Goal: Task Accomplishment & Management: Complete application form

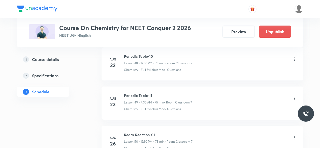
scroll to position [2397, 0]
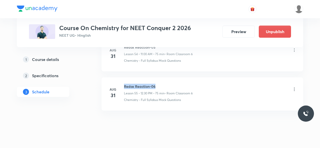
drag, startPoint x: 125, startPoint y: 75, endPoint x: 158, endPoint y: 75, distance: 33.0
click at [158, 84] on h6 "Redox Reaction-06" at bounding box center [158, 86] width 69 height 5
copy h6 "Redox Reaction-06"
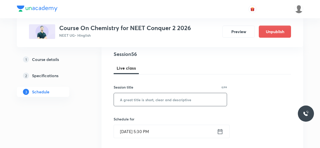
scroll to position [70, 0]
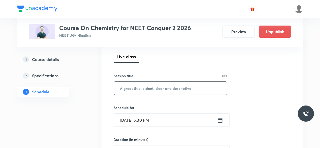
click at [139, 90] on input "text" at bounding box center [170, 87] width 113 height 13
paste input "Redox Reaction-06"
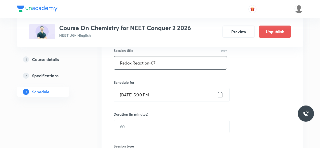
type input "Redox Reaction-07"
click at [220, 96] on icon at bounding box center [220, 94] width 6 height 7
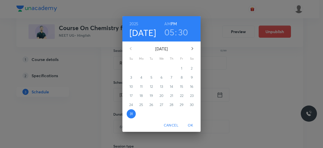
click at [193, 48] on icon "button" at bounding box center [192, 48] width 6 height 6
click at [142, 68] on span "1" at bounding box center [141, 68] width 9 height 5
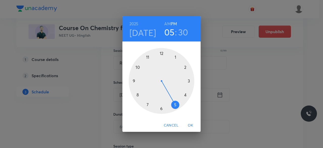
click at [185, 67] on div at bounding box center [162, 81] width 66 height 66
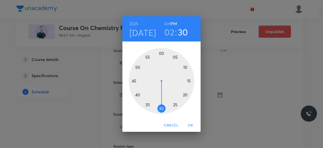
click at [161, 108] on div at bounding box center [162, 81] width 66 height 66
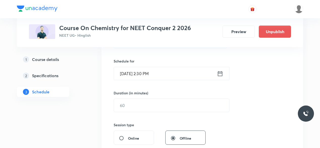
scroll to position [146, 0]
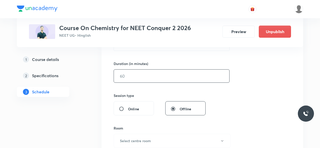
click at [129, 76] on input "text" at bounding box center [172, 75] width 116 height 13
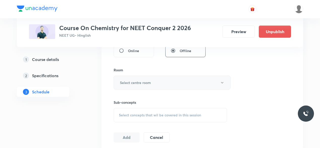
scroll to position [210, 0]
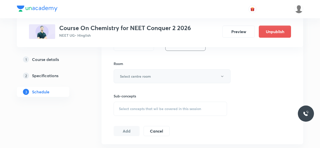
type input "75"
click at [135, 77] on h6 "Select centre room" at bounding box center [135, 75] width 31 height 5
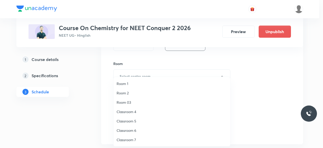
click at [130, 130] on span "Classroom 6" at bounding box center [172, 129] width 110 height 5
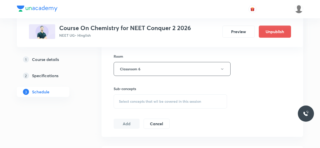
scroll to position [235, 0]
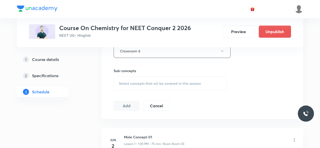
click at [120, 79] on div "Select concepts that wil be covered in this session" at bounding box center [171, 83] width 114 height 14
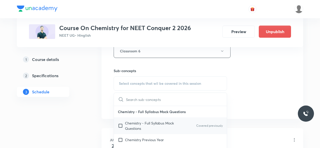
click at [121, 124] on input "checkbox" at bounding box center [121, 125] width 7 height 11
checkbox input "true"
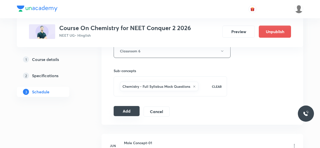
click at [124, 110] on button "Add" at bounding box center [127, 111] width 26 height 10
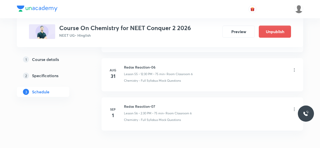
scroll to position [2192, 0]
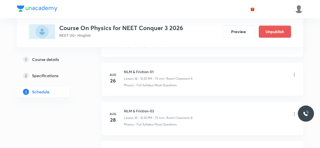
scroll to position [1775, 0]
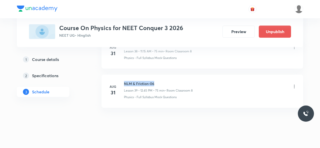
drag, startPoint x: 124, startPoint y: 75, endPoint x: 155, endPoint y: 75, distance: 30.8
click at [155, 81] on h6 "NLM & Friction-06" at bounding box center [158, 83] width 69 height 5
copy h6 "NLM & Friction-06"
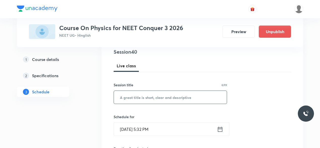
scroll to position [61, 0]
click at [132, 95] on input "text" at bounding box center [170, 96] width 113 height 13
paste input "NLM & Friction-06"
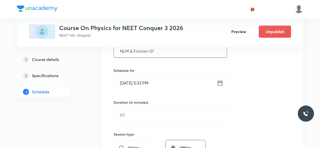
scroll to position [107, 0]
type input "NLM & Friction-07"
click at [220, 82] on icon at bounding box center [220, 82] width 5 height 5
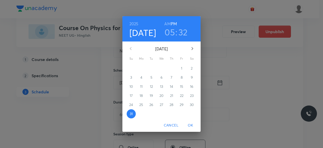
click at [193, 48] on icon "button" at bounding box center [192, 48] width 2 height 3
click at [142, 69] on p "1" at bounding box center [141, 68] width 1 height 5
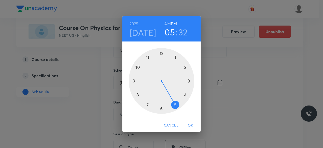
click at [185, 67] on div at bounding box center [162, 81] width 66 height 66
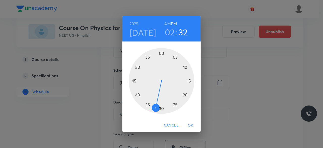
click at [162, 108] on div at bounding box center [162, 81] width 66 height 66
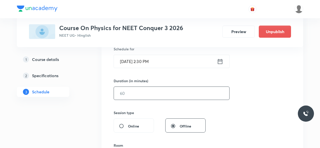
scroll to position [131, 0]
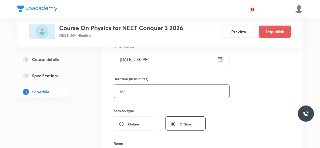
click at [134, 90] on input "text" at bounding box center [172, 91] width 116 height 13
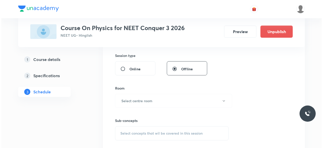
scroll to position [186, 0]
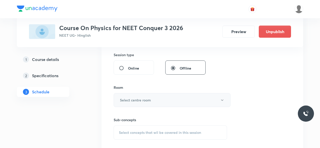
type input "75"
click at [122, 98] on h6 "Select centre room" at bounding box center [135, 99] width 31 height 5
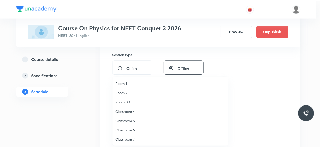
scroll to position [9, 0]
click at [130, 139] on span "Classroom 8" at bounding box center [172, 139] width 110 height 5
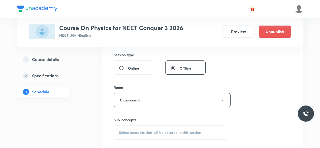
scroll to position [212, 0]
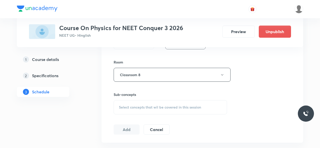
click at [121, 105] on span "Select concepts that wil be covered in this session" at bounding box center [160, 107] width 82 height 4
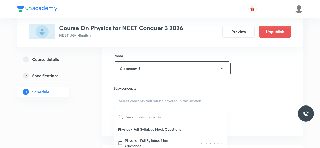
scroll to position [237, 0]
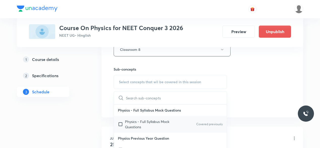
click at [120, 123] on input "checkbox" at bounding box center [121, 124] width 7 height 11
checkbox input "true"
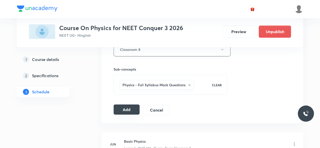
click at [128, 109] on button "Add" at bounding box center [127, 109] width 26 height 10
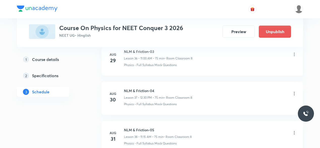
scroll to position [1582, 0]
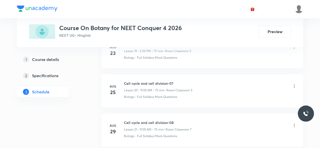
scroll to position [1113, 0]
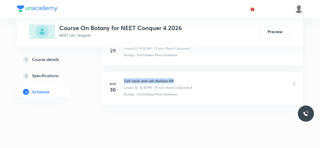
drag, startPoint x: 125, startPoint y: 76, endPoint x: 175, endPoint y: 77, distance: 50.0
click at [175, 78] on h6 "Cell cycle and cell division-09" at bounding box center [158, 80] width 68 height 5
copy h6 "Cell cycle and cell division-09"
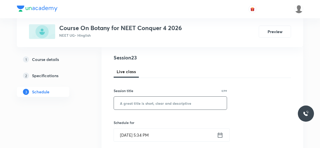
scroll to position [56, 0]
click at [133, 102] on input "text" at bounding box center [170, 102] width 113 height 13
paste input "Cell cycle and cell division-09"
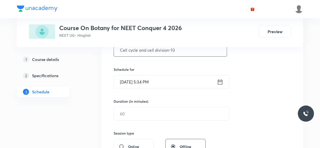
scroll to position [109, 0]
type input "Cell cycle and cell division-10"
click at [220, 81] on icon at bounding box center [220, 80] width 6 height 7
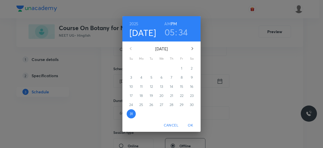
click at [192, 48] on icon "button" at bounding box center [192, 48] width 6 height 6
click at [141, 69] on p "1" at bounding box center [141, 68] width 1 height 5
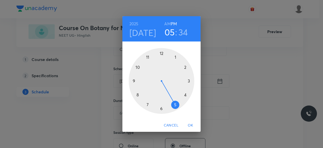
click at [185, 67] on div at bounding box center [162, 81] width 66 height 66
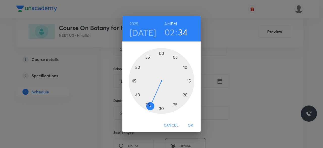
click at [161, 108] on div at bounding box center [162, 81] width 66 height 66
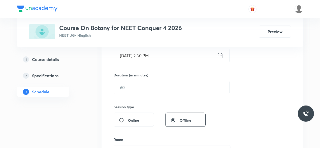
scroll to position [135, 0]
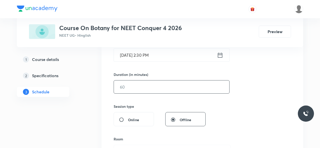
click at [133, 87] on input "text" at bounding box center [172, 86] width 116 height 13
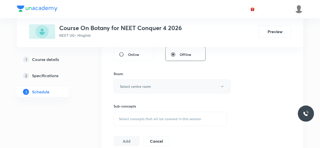
scroll to position [201, 0]
type input "75"
click at [123, 86] on h6 "Select centre room" at bounding box center [135, 85] width 31 height 5
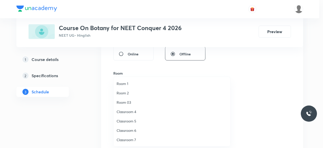
click at [133, 130] on span "Classroom 6" at bounding box center [172, 129] width 110 height 5
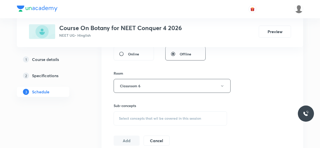
scroll to position [226, 0]
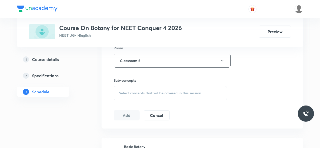
click at [121, 92] on span "Select concepts that wil be covered in this session" at bounding box center [160, 93] width 82 height 4
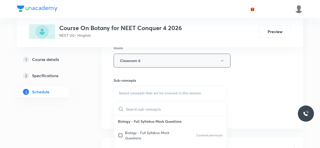
click at [220, 58] on button "Classroom 6" at bounding box center [172, 60] width 117 height 14
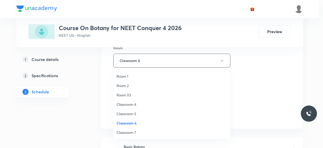
click at [131, 132] on span "Classroom 7" at bounding box center [172, 131] width 110 height 5
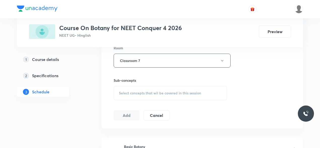
click at [122, 93] on span "Select concepts that wil be covered in this session" at bounding box center [160, 93] width 82 height 4
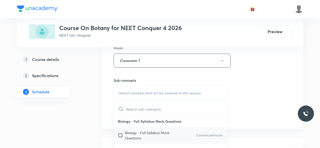
click at [121, 133] on input "checkbox" at bounding box center [121, 135] width 7 height 11
checkbox input "true"
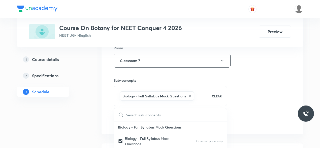
click at [107, 107] on div "Session 23 Live class Session title 31/99 Cell cycle and cell division-10 ​ Sch…" at bounding box center [203, 4] width 202 height 259
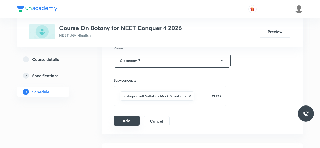
click at [125, 120] on button "Add" at bounding box center [127, 120] width 26 height 10
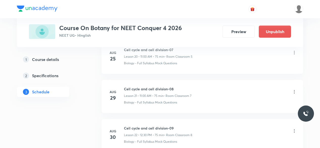
scroll to position [833, 0]
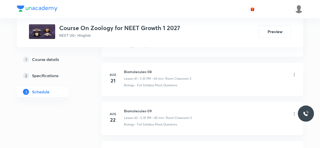
scroll to position [1969, 0]
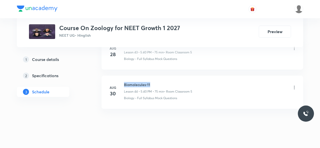
drag, startPoint x: 124, startPoint y: 76, endPoint x: 151, endPoint y: 76, distance: 26.5
click at [151, 82] on h6 "Biomolecules-11" at bounding box center [158, 84] width 68 height 5
copy h6 "Biomolecules-11"
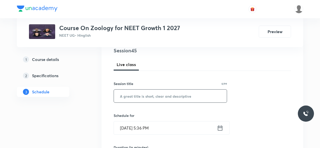
scroll to position [63, 0]
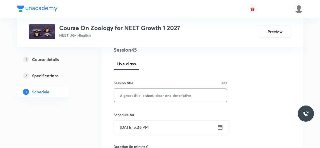
click at [136, 96] on input "text" at bounding box center [170, 95] width 113 height 13
paste input "Biomolecules-11"
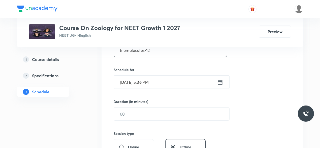
scroll to position [108, 0]
type input "Biomolecules-12"
click at [220, 81] on icon at bounding box center [220, 81] width 6 height 7
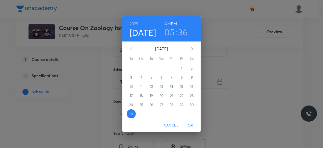
click at [192, 48] on icon "button" at bounding box center [192, 48] width 6 height 6
click at [142, 69] on p "1" at bounding box center [141, 68] width 1 height 5
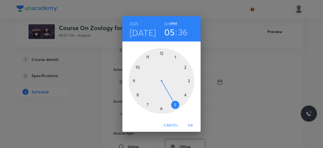
click at [184, 94] on div at bounding box center [162, 81] width 66 height 66
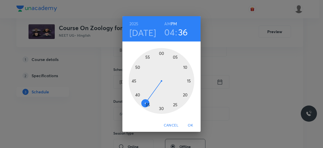
click at [189, 81] on div at bounding box center [162, 81] width 66 height 66
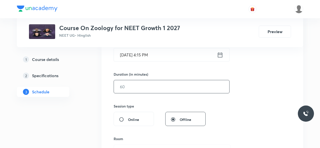
scroll to position [135, 0]
click at [143, 87] on input "text" at bounding box center [172, 86] width 116 height 13
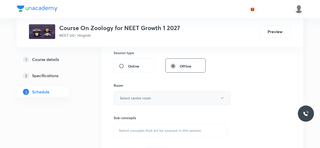
scroll to position [189, 0]
type input "75"
click at [123, 95] on h6 "Select centre room" at bounding box center [135, 96] width 31 height 5
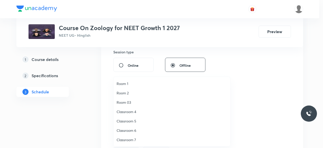
click at [135, 121] on span "Classroom 5" at bounding box center [172, 120] width 110 height 5
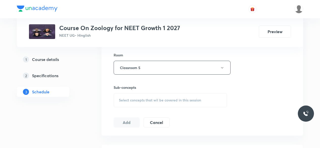
scroll to position [219, 0]
click at [121, 98] on span "Select concepts that wil be covered in this session" at bounding box center [160, 99] width 82 height 4
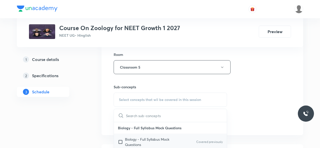
click at [120, 142] on input "checkbox" at bounding box center [121, 141] width 7 height 11
checkbox input "true"
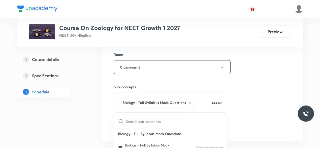
click at [107, 114] on div "Session 45 Live class Session title 15/99 Biomolecules-12 ​ Schedule for Sep 1,…" at bounding box center [203, 11] width 202 height 259
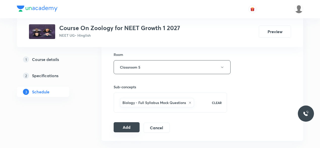
click at [126, 124] on button "Add" at bounding box center [127, 127] width 26 height 10
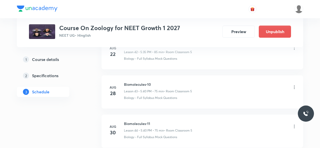
scroll to position [1696, 0]
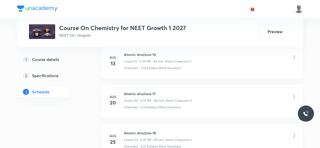
scroll to position [2402, 0]
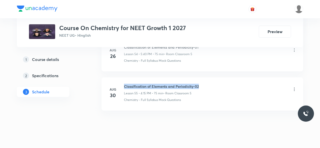
drag, startPoint x: 125, startPoint y: 76, endPoint x: 200, endPoint y: 76, distance: 75.2
click at [200, 84] on div "Classification of Elements and Periodicity-02 Lesson 55 • 4:15 PM • 75 min • Ro…" at bounding box center [210, 90] width 173 height 12
copy h6 "Classification of Elements and Periodicity-02"
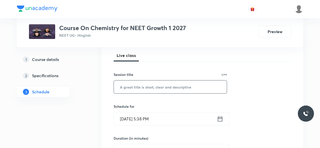
scroll to position [72, 0]
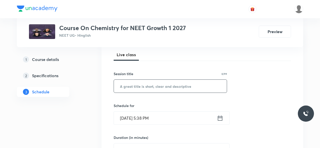
click at [137, 86] on input "text" at bounding box center [170, 85] width 113 height 13
paste input "Classification of Elements and Periodicity-02"
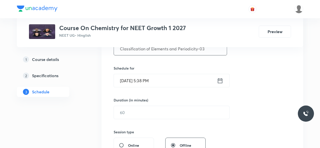
scroll to position [111, 0]
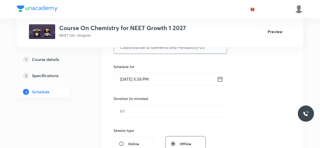
type input "Classification of Elements and Periodicity-03"
click at [220, 80] on icon at bounding box center [220, 78] width 6 height 7
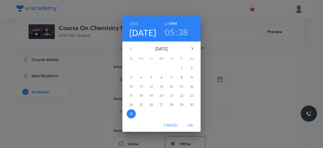
click at [191, 50] on icon "button" at bounding box center [192, 48] width 6 height 6
click at [141, 68] on p "1" at bounding box center [141, 68] width 1 height 5
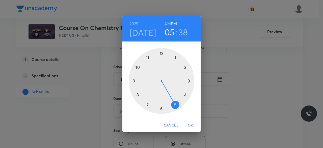
click at [175, 105] on div at bounding box center [162, 81] width 66 height 66
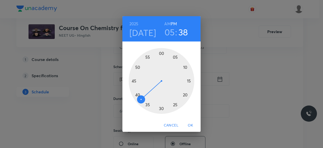
click at [137, 95] on div at bounding box center [162, 81] width 66 height 66
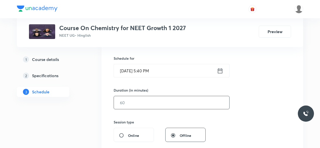
scroll to position [121, 0]
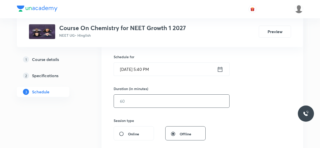
click at [135, 102] on input "text" at bounding box center [172, 100] width 116 height 13
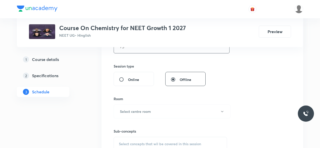
scroll to position [178, 0]
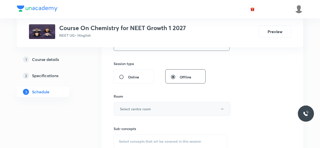
type input "75"
click at [124, 108] on h6 "Select centre room" at bounding box center [135, 108] width 31 height 5
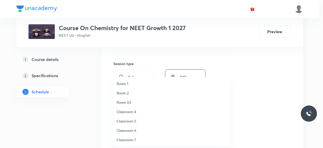
click at [134, 121] on span "Classroom 5" at bounding box center [172, 120] width 110 height 5
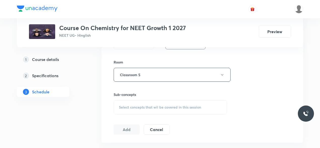
scroll to position [217, 0]
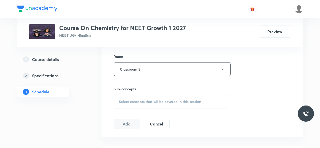
click at [119, 100] on span "Select concepts that wil be covered in this session" at bounding box center [160, 101] width 82 height 4
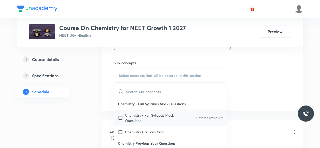
scroll to position [243, 0]
click at [121, 117] on input "checkbox" at bounding box center [121, 117] width 7 height 11
checkbox input "true"
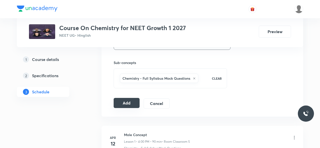
click at [124, 102] on button "Add" at bounding box center [127, 103] width 26 height 10
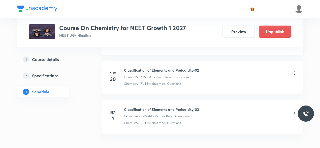
scroll to position [2185, 0]
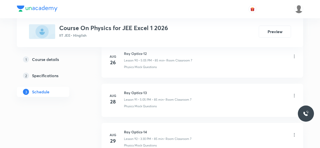
scroll to position [3838, 0]
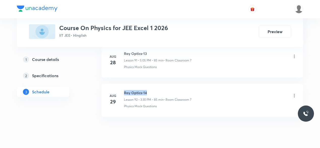
drag, startPoint x: 125, startPoint y: 76, endPoint x: 146, endPoint y: 75, distance: 21.7
click at [146, 90] on h6 "Ray Optics-14" at bounding box center [158, 92] width 68 height 5
copy h6 "Ray Optics-14"
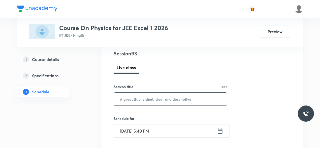
scroll to position [60, 0]
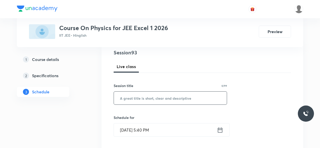
click at [144, 100] on input "text" at bounding box center [170, 97] width 113 height 13
paste input "Ray Optics-14"
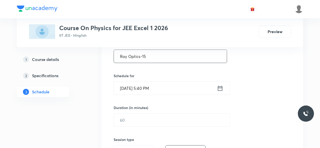
scroll to position [102, 0]
type input "Ray Optics-15"
click at [221, 88] on icon at bounding box center [220, 87] width 6 height 7
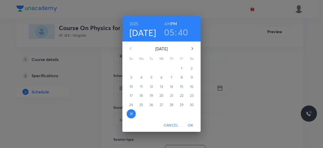
click at [191, 48] on icon "button" at bounding box center [192, 48] width 6 height 6
click at [141, 68] on p "1" at bounding box center [141, 68] width 1 height 5
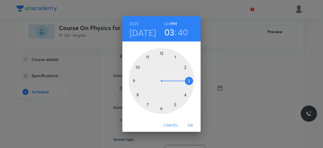
click at [189, 81] on div at bounding box center [162, 81] width 66 height 66
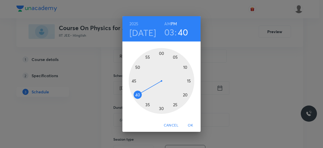
click at [161, 108] on div at bounding box center [162, 81] width 66 height 66
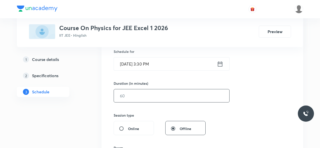
scroll to position [126, 0]
click at [135, 95] on input "text" at bounding box center [172, 95] width 116 height 13
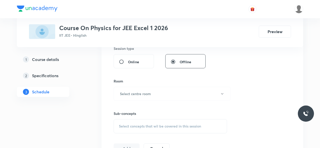
scroll to position [193, 0]
click at [119, 93] on button "Select centre room" at bounding box center [172, 93] width 117 height 14
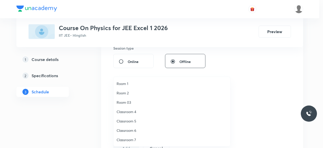
click at [134, 140] on span "Classroom 7" at bounding box center [172, 139] width 110 height 5
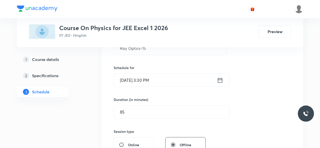
scroll to position [109, 0]
click at [220, 80] on icon at bounding box center [220, 80] width 6 height 7
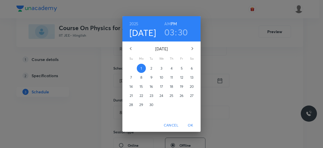
click at [170, 33] on h3 "03" at bounding box center [169, 32] width 10 height 11
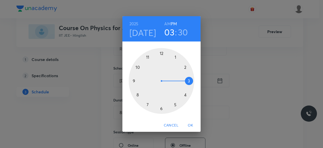
click at [181, 31] on h3 "30" at bounding box center [183, 32] width 10 height 11
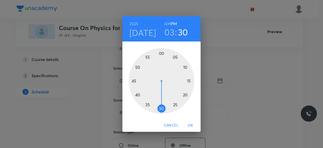
click at [137, 94] on div at bounding box center [162, 81] width 66 height 66
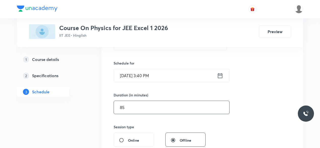
scroll to position [115, 0]
click at [123, 106] on input "85" at bounding box center [172, 106] width 116 height 13
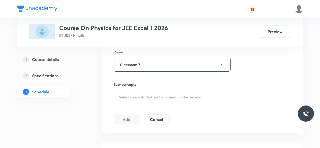
scroll to position [222, 0]
type input "75"
click at [123, 95] on span "Select concepts that wil be covered in this session" at bounding box center [160, 97] width 82 height 4
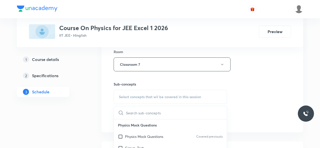
drag, startPoint x: 121, startPoint y: 134, endPoint x: 115, endPoint y: 123, distance: 12.6
click at [121, 135] on input "checkbox" at bounding box center [121, 135] width 7 height 5
checkbox input "true"
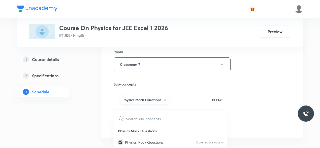
click at [106, 108] on div "Session 93 Live class Session title 13/99 Ray Optics-15 ​ Schedule for Sep 1, 2…" at bounding box center [203, 8] width 202 height 259
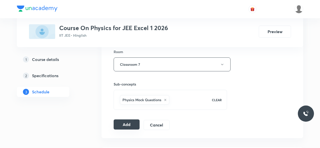
click at [129, 123] on button "Add" at bounding box center [127, 124] width 26 height 10
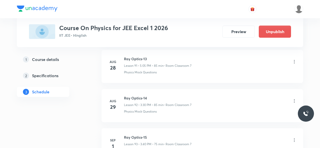
scroll to position [3597, 0]
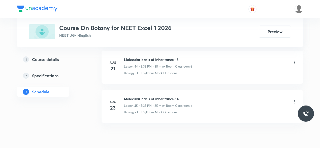
scroll to position [2008, 0]
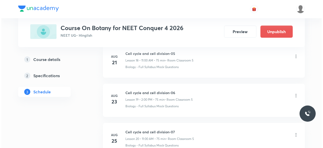
scroll to position [1151, 0]
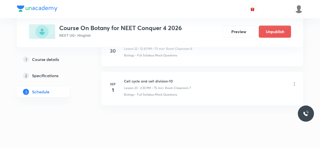
click at [294, 81] on icon at bounding box center [294, 83] width 5 height 5
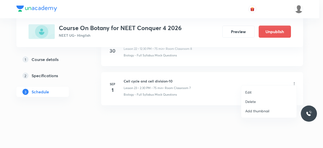
click at [249, 94] on p "Edit" at bounding box center [248, 91] width 6 height 5
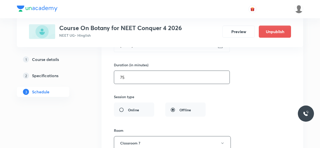
scroll to position [1003, 0]
click at [129, 75] on input "75" at bounding box center [172, 78] width 116 height 13
type input "7"
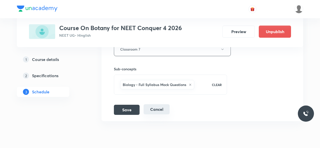
scroll to position [1113, 0]
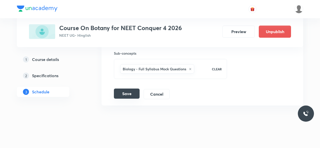
type input "60"
click at [131, 89] on button "Save" at bounding box center [127, 93] width 26 height 10
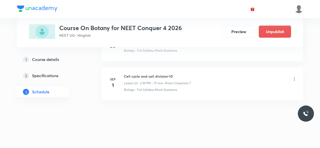
scroll to position [920, 0]
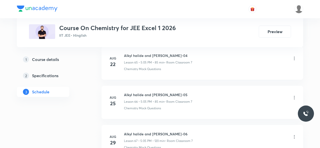
scroll to position [2904, 0]
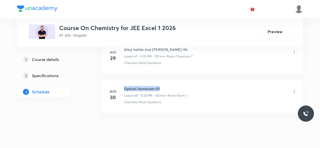
drag, startPoint x: 125, startPoint y: 77, endPoint x: 160, endPoint y: 75, distance: 35.6
click at [160, 86] on h6 "Optical Isomerism-01" at bounding box center [155, 88] width 63 height 5
copy h6 "Optical Isomerism-01"
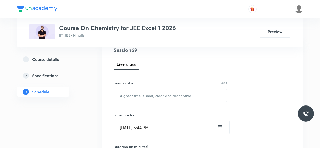
scroll to position [63, 0]
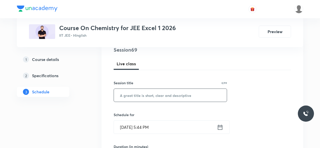
click at [135, 95] on input "text" at bounding box center [170, 95] width 113 height 13
paste input "Optical Isomerism-01"
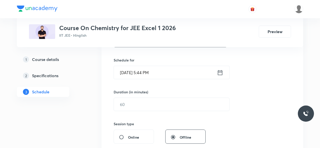
scroll to position [118, 0]
type input "Optical Isomerism-02"
click at [221, 73] on icon at bounding box center [220, 72] width 6 height 7
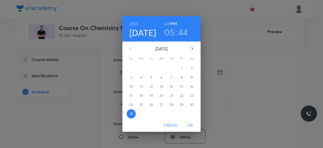
click at [192, 49] on icon "button" at bounding box center [192, 48] width 2 height 3
click at [140, 68] on span "1" at bounding box center [141, 68] width 9 height 5
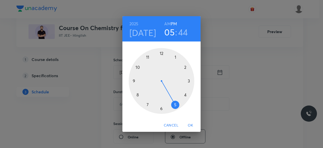
click at [174, 105] on div at bounding box center [162, 81] width 66 height 66
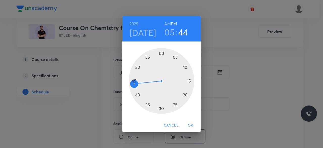
click at [175, 56] on div at bounding box center [162, 81] width 66 height 66
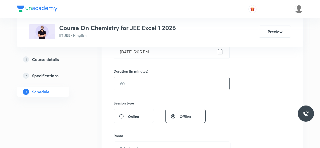
scroll to position [139, 0]
click at [136, 83] on input "text" at bounding box center [172, 83] width 116 height 13
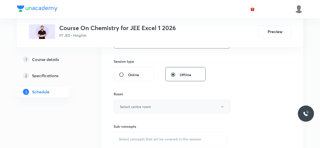
scroll to position [182, 0]
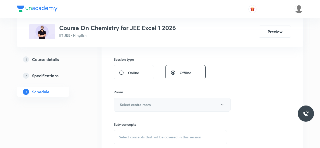
type input "85"
click at [120, 103] on button "Select centre room" at bounding box center [172, 104] width 117 height 14
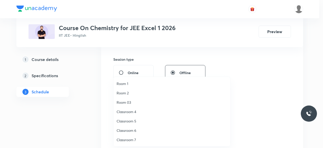
click at [131, 140] on span "Classroom 7" at bounding box center [172, 139] width 110 height 5
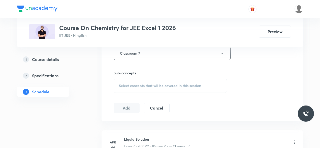
scroll to position [233, 0]
click at [121, 84] on span "Select concepts that wil be covered in this session" at bounding box center [160, 85] width 82 height 4
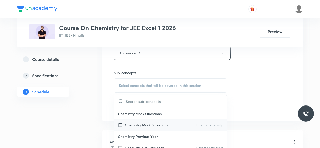
click at [121, 124] on input "checkbox" at bounding box center [121, 124] width 7 height 5
checkbox input "true"
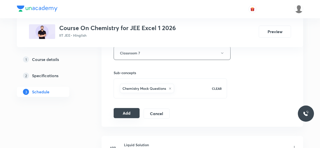
click at [134, 111] on button "Add" at bounding box center [127, 113] width 26 height 10
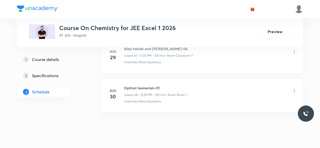
scroll to position [2712, 0]
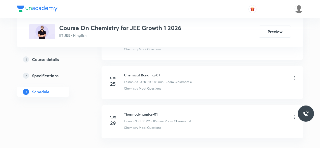
scroll to position [3020, 0]
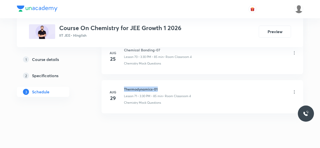
drag, startPoint x: 124, startPoint y: 76, endPoint x: 159, endPoint y: 76, distance: 35.3
click at [159, 86] on h6 "Thermodynamics-01" at bounding box center [157, 88] width 67 height 5
copy h6 "Thermodynamics-01"
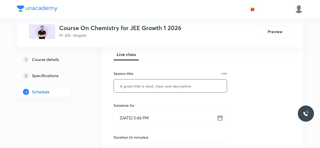
scroll to position [74, 0]
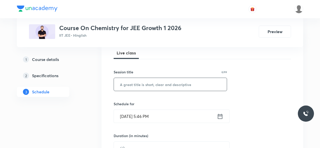
click at [140, 84] on input "text" at bounding box center [170, 84] width 113 height 13
paste input "Thermodynamics-01"
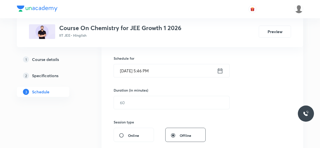
scroll to position [120, 0]
type input "Thermodynamics-02"
click at [219, 71] on icon at bounding box center [220, 70] width 6 height 7
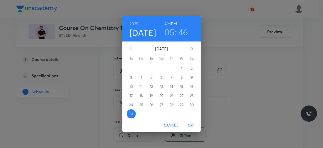
click at [193, 49] on icon "button" at bounding box center [192, 48] width 2 height 3
click at [142, 69] on p "1" at bounding box center [141, 68] width 1 height 5
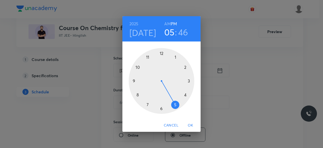
click at [189, 81] on div at bounding box center [162, 81] width 66 height 66
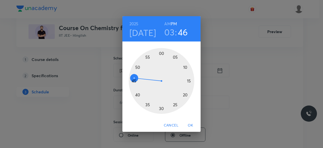
click at [161, 108] on div at bounding box center [162, 81] width 66 height 66
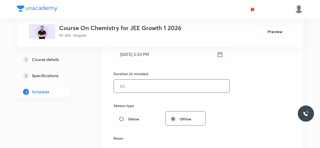
scroll to position [136, 0]
click at [134, 85] on input "text" at bounding box center [172, 85] width 116 height 13
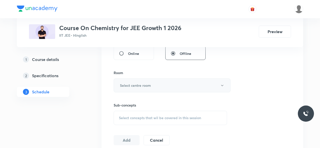
scroll to position [202, 0]
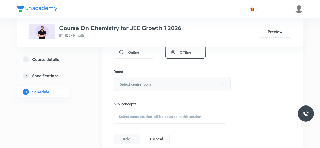
type input "85"
click at [121, 84] on h6 "Select centre room" at bounding box center [135, 83] width 31 height 5
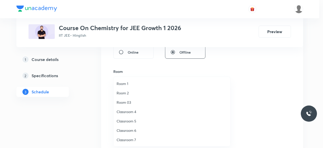
click at [136, 110] on span "Classroom 4" at bounding box center [172, 111] width 110 height 5
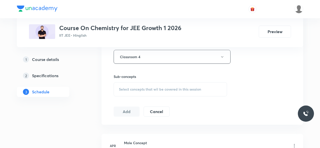
scroll to position [231, 0]
click at [120, 87] on span "Select concepts that wil be covered in this session" at bounding box center [160, 88] width 82 height 4
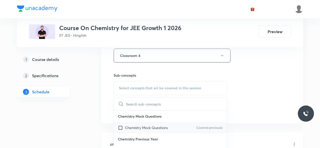
click at [120, 125] on input "checkbox" at bounding box center [121, 127] width 7 height 5
checkbox input "true"
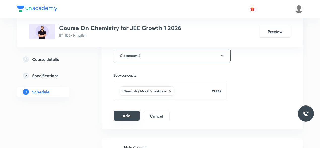
click at [123, 113] on button "Add" at bounding box center [127, 115] width 26 height 10
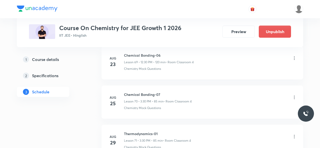
scroll to position [2743, 0]
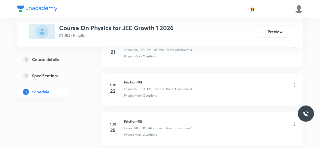
scroll to position [3877, 0]
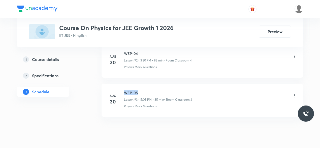
drag, startPoint x: 124, startPoint y: 76, endPoint x: 141, endPoint y: 75, distance: 16.7
click at [141, 90] on h6 "WEP-05" at bounding box center [158, 92] width 68 height 5
copy h6 "WEP-05"
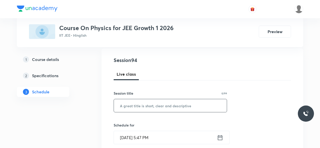
scroll to position [59, 0]
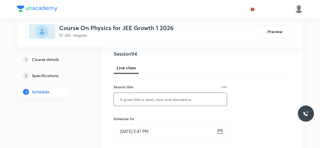
click at [134, 101] on input "text" at bounding box center [170, 99] width 113 height 13
paste input "WEP-05"
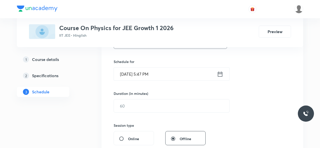
scroll to position [116, 0]
type input "WEP-06"
click at [219, 74] on icon at bounding box center [220, 74] width 6 height 7
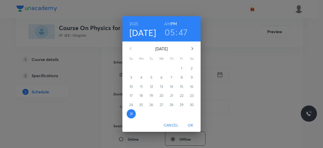
click at [193, 48] on icon "button" at bounding box center [192, 48] width 2 height 3
click at [141, 69] on p "1" at bounding box center [141, 68] width 1 height 5
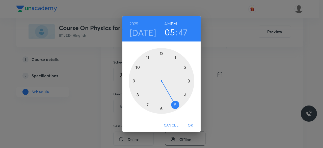
click at [174, 105] on div at bounding box center [162, 81] width 66 height 66
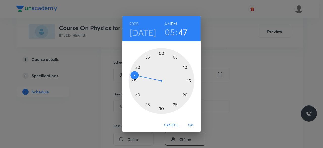
click at [175, 57] on div at bounding box center [162, 81] width 66 height 66
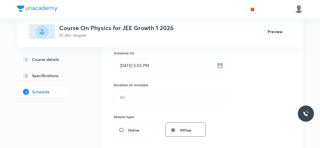
scroll to position [131, 0]
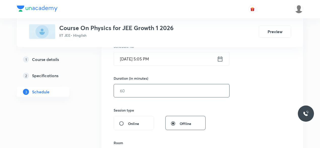
click at [137, 92] on input "text" at bounding box center [172, 90] width 116 height 13
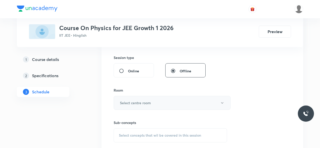
scroll to position [184, 0]
type input "85"
click at [122, 100] on h6 "Select centre room" at bounding box center [135, 101] width 31 height 5
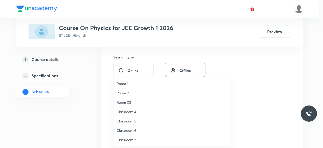
click at [132, 112] on span "Classroom 4" at bounding box center [172, 111] width 110 height 5
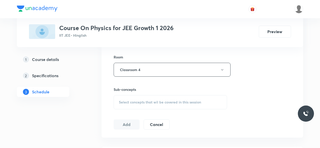
scroll to position [218, 0]
click at [120, 99] on span "Select concepts that wil be covered in this session" at bounding box center [160, 101] width 82 height 4
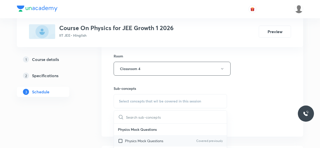
click at [121, 139] on input "checkbox" at bounding box center [121, 140] width 7 height 5
checkbox input "true"
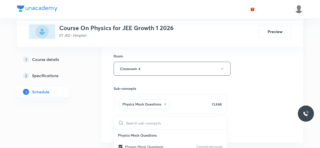
click at [109, 117] on div "Session 94 Live class Session title 6/99 WEP-06 ​ Schedule for Sep 1, 2025, 5:0…" at bounding box center [203, 12] width 202 height 259
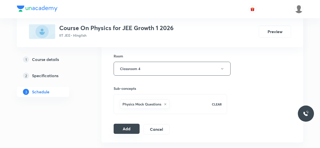
click at [126, 128] on button "Add" at bounding box center [127, 128] width 26 height 10
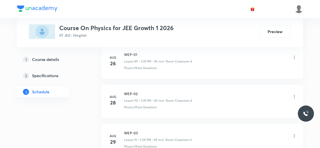
scroll to position [3646, 0]
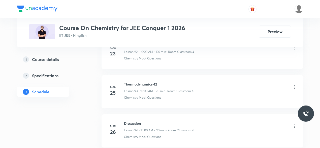
scroll to position [4033, 0]
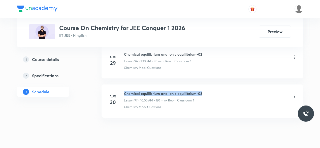
drag, startPoint x: 124, startPoint y: 76, endPoint x: 203, endPoint y: 75, distance: 78.5
click at [203, 91] on div "Chemical equilibrium and Ionic equilibrium-03 Lesson 97 • 10:00 AM • 120 min • …" at bounding box center [210, 97] width 173 height 12
copy h6 "Chemical equilibrium and Ionic equilibrium-03"
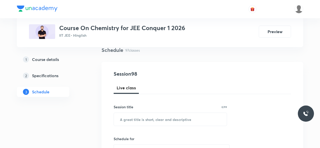
scroll to position [45, 0]
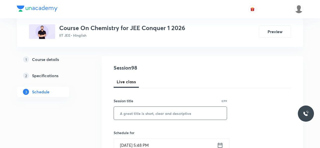
click at [127, 113] on input "text" at bounding box center [170, 112] width 113 height 13
paste input "Chemical equilibrium and Ionic equilibrium-03"
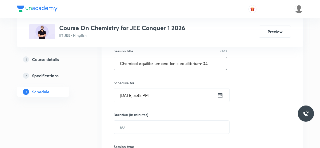
scroll to position [95, 0]
type input "Chemical equilibrium and Ionic equilibrium-04"
click at [221, 95] on icon at bounding box center [220, 94] width 6 height 7
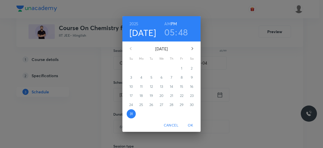
click at [192, 49] on icon "button" at bounding box center [192, 48] width 6 height 6
click at [142, 69] on p "1" at bounding box center [141, 68] width 1 height 5
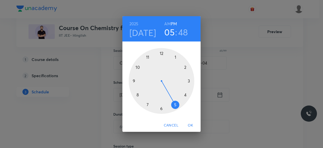
click at [138, 66] on div at bounding box center [162, 81] width 66 height 66
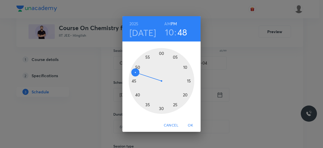
click at [161, 54] on div at bounding box center [162, 81] width 66 height 66
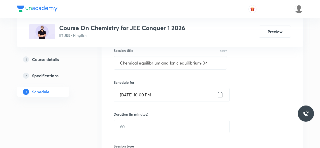
click at [222, 94] on icon at bounding box center [220, 94] width 5 height 5
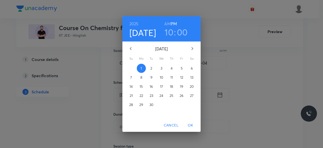
click at [167, 22] on h6 "AM" at bounding box center [167, 23] width 6 height 7
click at [191, 124] on span "OK" at bounding box center [190, 125] width 12 height 6
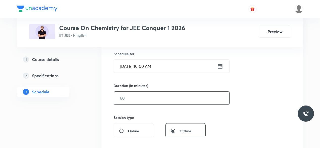
scroll to position [124, 0]
click at [131, 100] on input "text" at bounding box center [172, 97] width 116 height 13
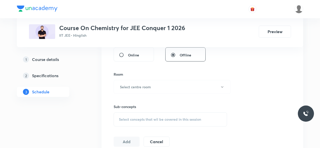
scroll to position [204, 0]
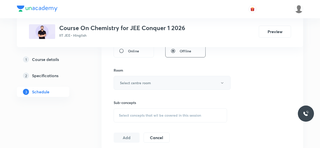
type input "90"
click at [121, 82] on h6 "Select centre room" at bounding box center [135, 82] width 31 height 5
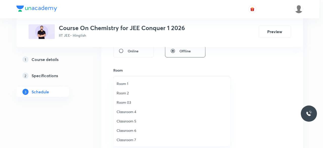
click at [133, 112] on span "Classroom 4" at bounding box center [172, 111] width 110 height 5
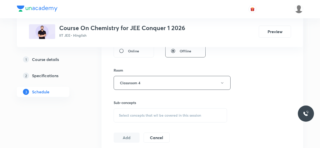
drag, startPoint x: 142, startPoint y: 112, endPoint x: 119, endPoint y: 94, distance: 29.4
click at [119, 94] on div "Sub-concepts Select concepts that wil be covered in this session" at bounding box center [171, 106] width 114 height 33
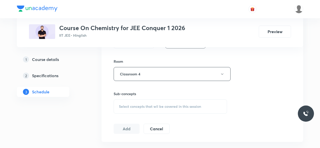
scroll to position [213, 0]
click at [120, 103] on span "Select concepts that wil be covered in this session" at bounding box center [160, 105] width 82 height 4
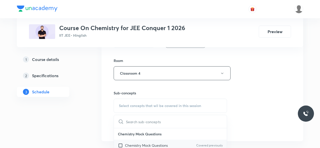
click at [121, 145] on input "checkbox" at bounding box center [121, 144] width 7 height 5
checkbox input "true"
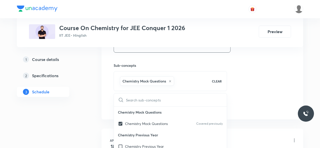
scroll to position [241, 0]
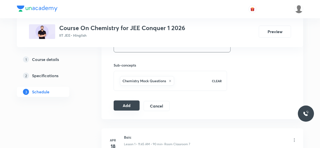
click at [120, 104] on button "Add" at bounding box center [127, 105] width 26 height 10
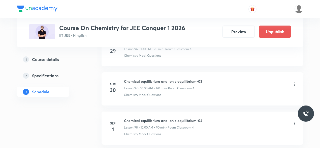
scroll to position [3813, 0]
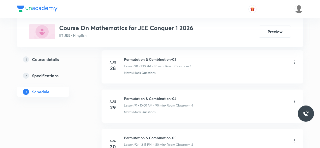
scroll to position [3838, 0]
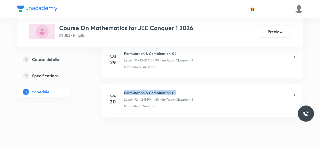
drag, startPoint x: 124, startPoint y: 75, endPoint x: 176, endPoint y: 74, distance: 51.7
click at [176, 90] on h6 "Permutation & Combination-05" at bounding box center [158, 92] width 69 height 5
copy h6 "Permutation & Combination-05"
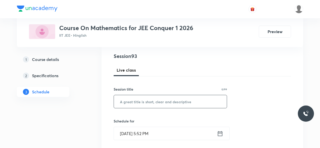
scroll to position [59, 0]
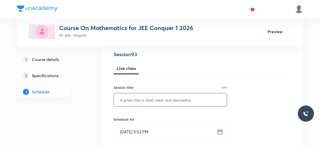
click at [134, 100] on input "text" at bounding box center [170, 99] width 113 height 13
paste input "Permutation & Combination-05"
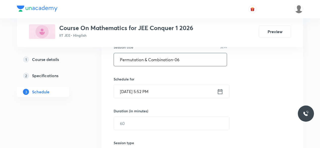
scroll to position [100, 0]
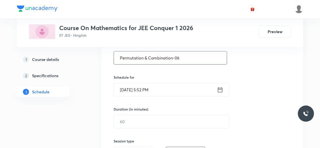
type input "Permutation & Combination-06"
click at [220, 88] on icon at bounding box center [220, 89] width 6 height 7
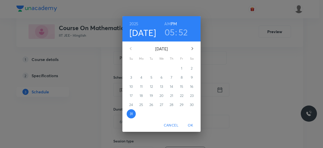
click at [192, 49] on icon "button" at bounding box center [192, 48] width 6 height 6
click at [142, 67] on p "1" at bounding box center [141, 68] width 1 height 5
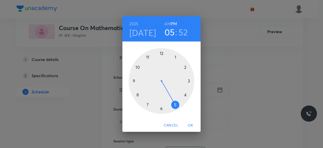
click at [148, 57] on div at bounding box center [162, 81] width 66 height 66
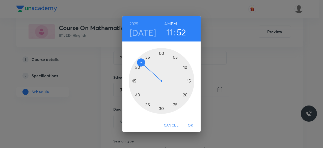
click at [134, 80] on div at bounding box center [162, 81] width 66 height 66
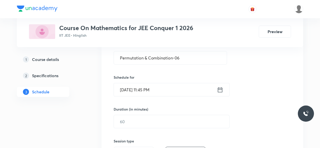
click at [220, 89] on icon at bounding box center [220, 89] width 5 height 5
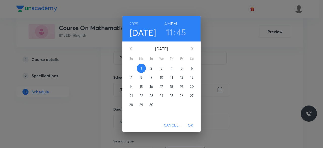
click at [167, 24] on h6 "AM" at bounding box center [167, 23] width 6 height 7
click at [189, 124] on span "OK" at bounding box center [190, 125] width 12 height 6
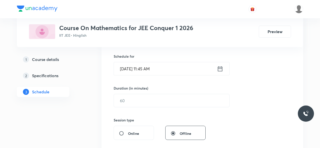
scroll to position [126, 0]
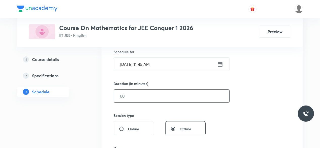
click at [136, 95] on input "text" at bounding box center [172, 95] width 116 height 13
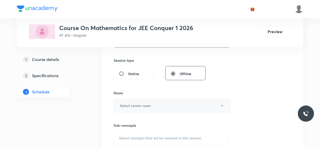
scroll to position [183, 0]
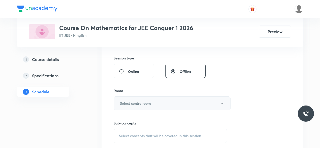
type input "90"
click at [133, 103] on h6 "Select centre room" at bounding box center [135, 102] width 31 height 5
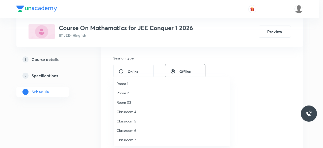
click at [134, 110] on span "Classroom 4" at bounding box center [172, 111] width 110 height 5
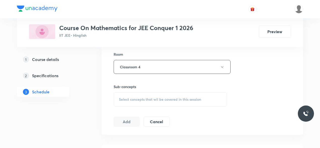
scroll to position [220, 0]
click at [124, 97] on span "Select concepts that wil be covered in this session" at bounding box center [160, 99] width 82 height 4
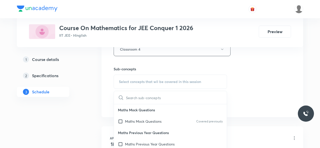
scroll to position [244, 0]
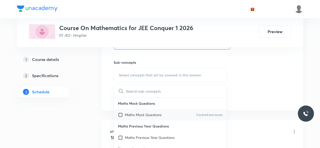
click at [121, 114] on input "checkbox" at bounding box center [121, 114] width 7 height 5
checkbox input "true"
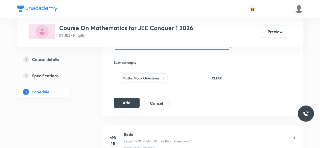
click at [125, 101] on button "Add" at bounding box center [127, 102] width 26 height 10
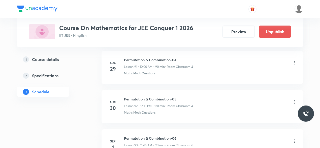
scroll to position [3599, 0]
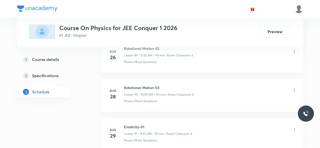
scroll to position [3799, 0]
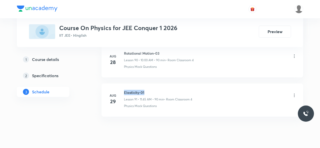
drag, startPoint x: 124, startPoint y: 77, endPoint x: 145, endPoint y: 76, distance: 20.5
click at [145, 90] on h6 "Elasticity-01" at bounding box center [158, 92] width 68 height 5
copy h6 "Elasticity-01"
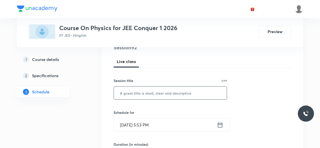
scroll to position [66, 0]
click at [138, 93] on input "text" at bounding box center [170, 92] width 113 height 13
paste input "Elasticity-01"
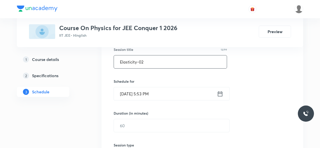
scroll to position [97, 0]
type input "Elasticity-02"
click at [221, 94] on icon at bounding box center [220, 93] width 6 height 7
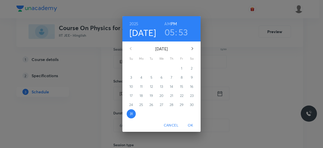
click at [192, 49] on icon "button" at bounding box center [192, 48] width 2 height 3
click at [142, 68] on p "1" at bounding box center [141, 68] width 1 height 5
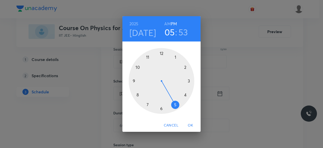
click at [175, 57] on div at bounding box center [162, 81] width 66 height 66
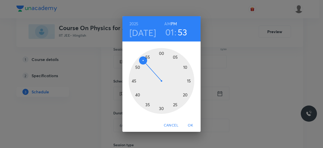
click at [161, 108] on div at bounding box center [162, 81] width 66 height 66
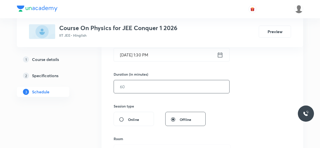
scroll to position [135, 0]
click at [130, 87] on input "text" at bounding box center [172, 86] width 116 height 13
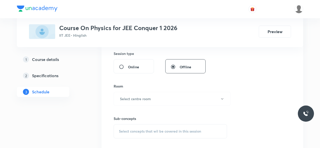
scroll to position [190, 0]
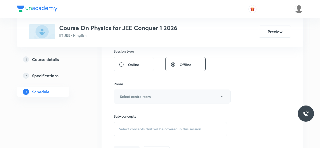
type input "90"
click at [120, 96] on button "Select centre room" at bounding box center [172, 96] width 117 height 14
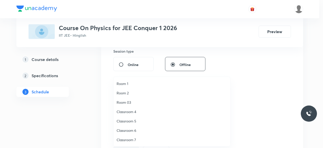
click at [132, 110] on span "Classroom 4" at bounding box center [172, 111] width 110 height 5
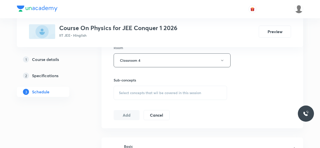
scroll to position [226, 0]
click at [120, 91] on span "Select concepts that wil be covered in this session" at bounding box center [160, 92] width 82 height 4
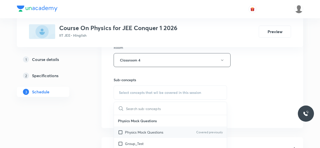
click at [121, 130] on input "checkbox" at bounding box center [121, 131] width 7 height 5
checkbox input "true"
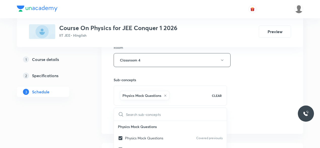
click at [109, 106] on div "Session 92 Live class Session title 13/99 Elasticity-02 ​ Schedule for [DATE] 1…" at bounding box center [203, 4] width 202 height 259
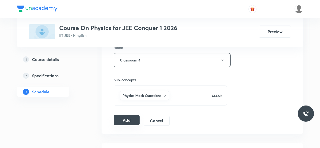
click at [125, 118] on button "Add" at bounding box center [127, 120] width 26 height 10
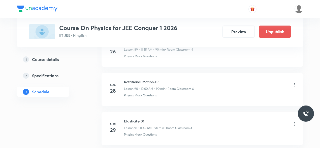
scroll to position [3537, 0]
